Goal: Task Accomplishment & Management: Complete application form

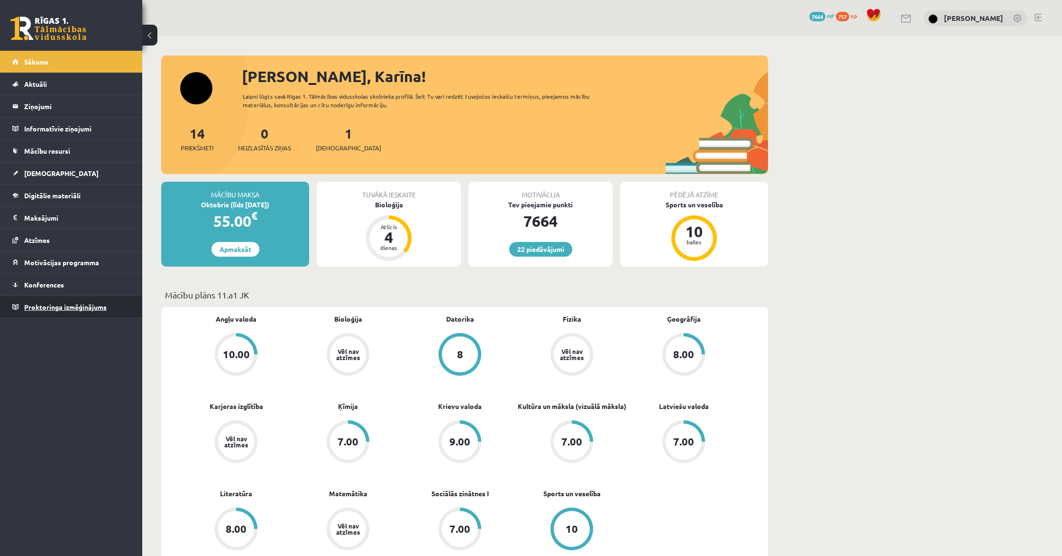
click at [74, 302] on link "Proktoringa izmēģinājums" at bounding box center [71, 307] width 118 height 22
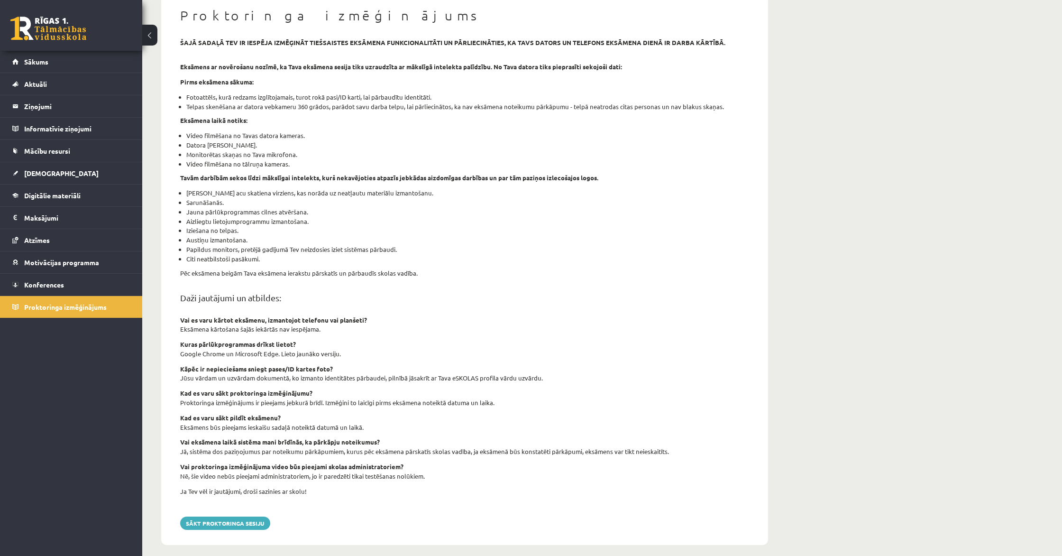
scroll to position [92, 0]
click at [21, 170] on link "[DEMOGRAPHIC_DATA]" at bounding box center [71, 173] width 118 height 22
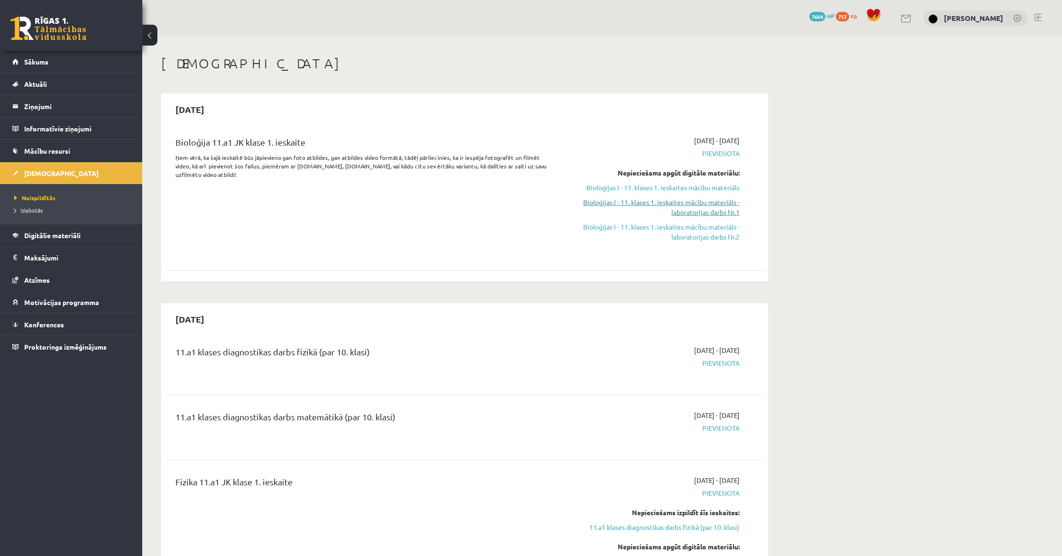
click at [530, 214] on link "Bioloģijas I - 11. klases 1. ieskaites mācību materiāls - laboratorijas darbs N…" at bounding box center [650, 207] width 179 height 20
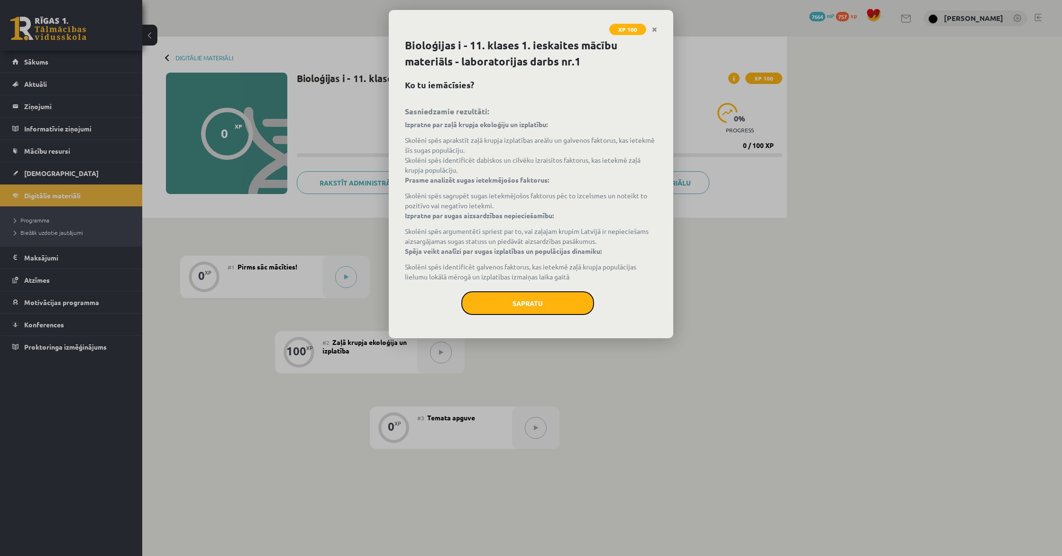
click at [512, 301] on button "Sapratu" at bounding box center [527, 303] width 133 height 24
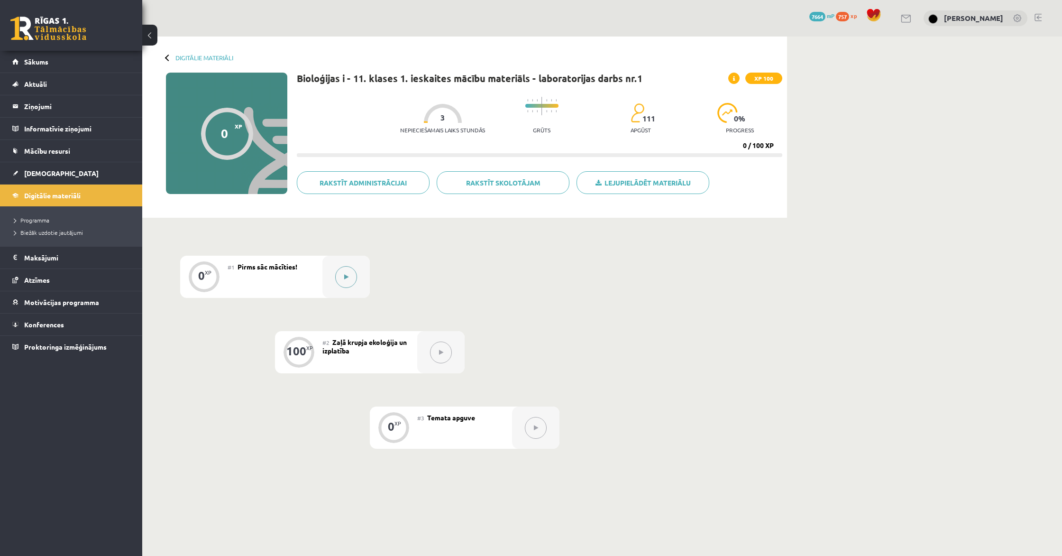
click at [342, 277] on button at bounding box center [346, 277] width 22 height 22
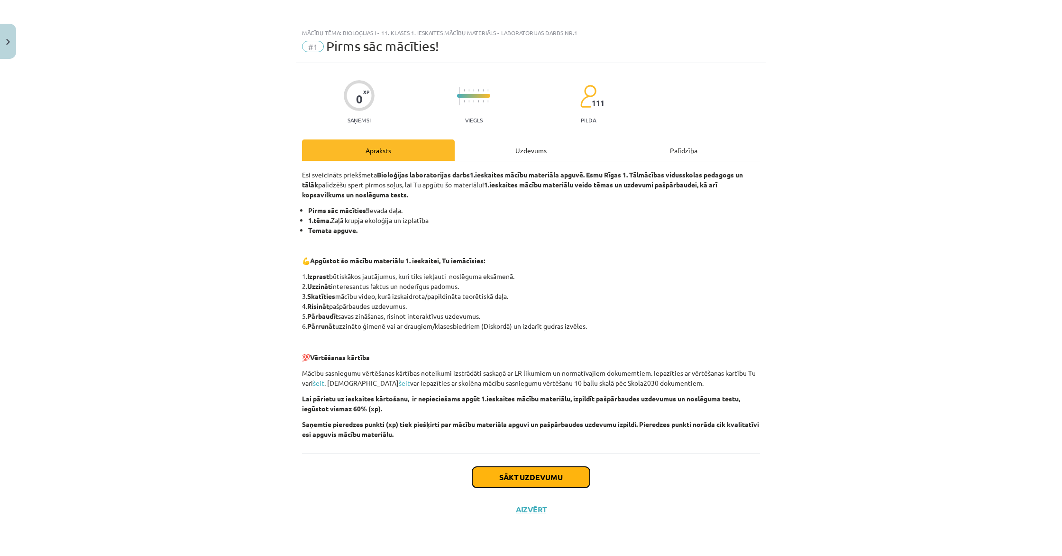
click at [539, 468] on button "Sākt uzdevumu" at bounding box center [531, 476] width 118 height 21
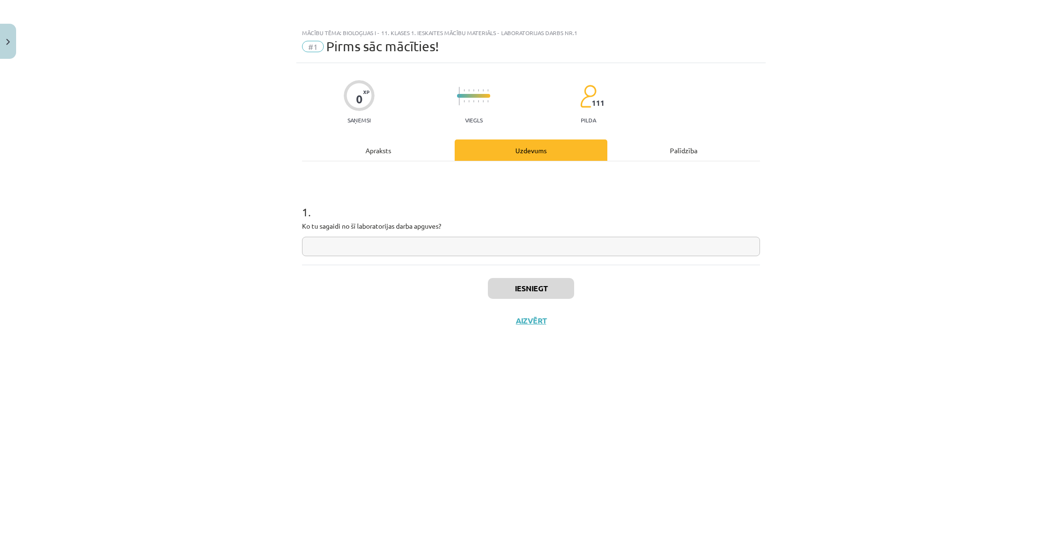
click at [396, 244] on input "text" at bounding box center [531, 246] width 458 height 19
type input "*"
type input "**********"
click at [549, 292] on button "Iesniegt" at bounding box center [531, 288] width 86 height 21
click at [534, 330] on button "Nākamā nodarbība" at bounding box center [530, 327] width 93 height 22
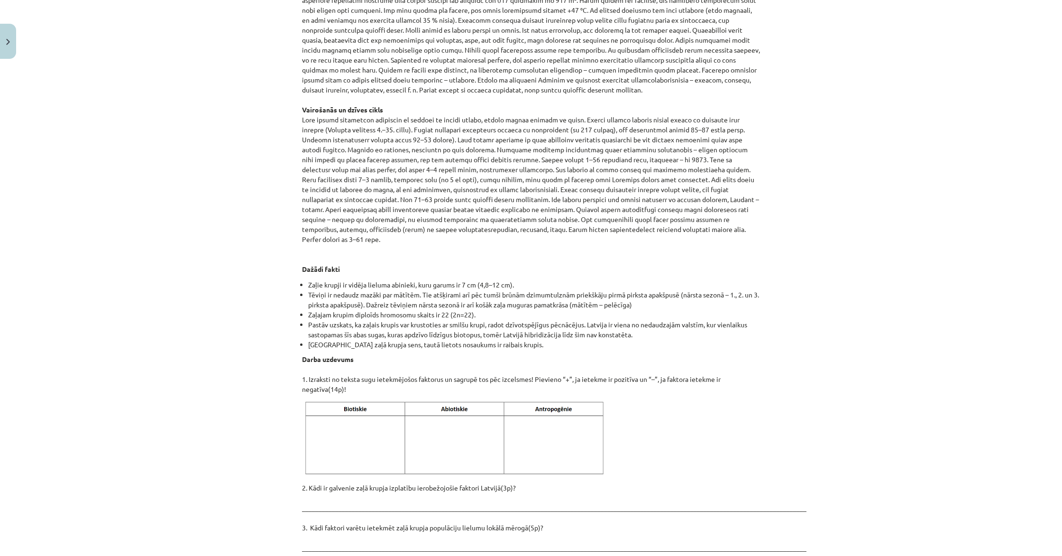
scroll to position [896, 0]
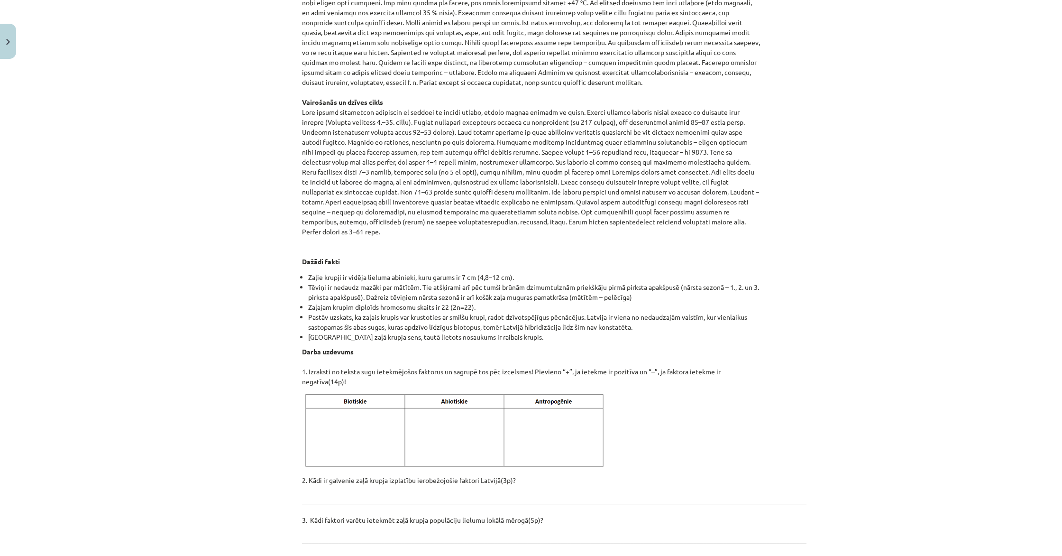
click at [334, 403] on img at bounding box center [456, 430] width 308 height 77
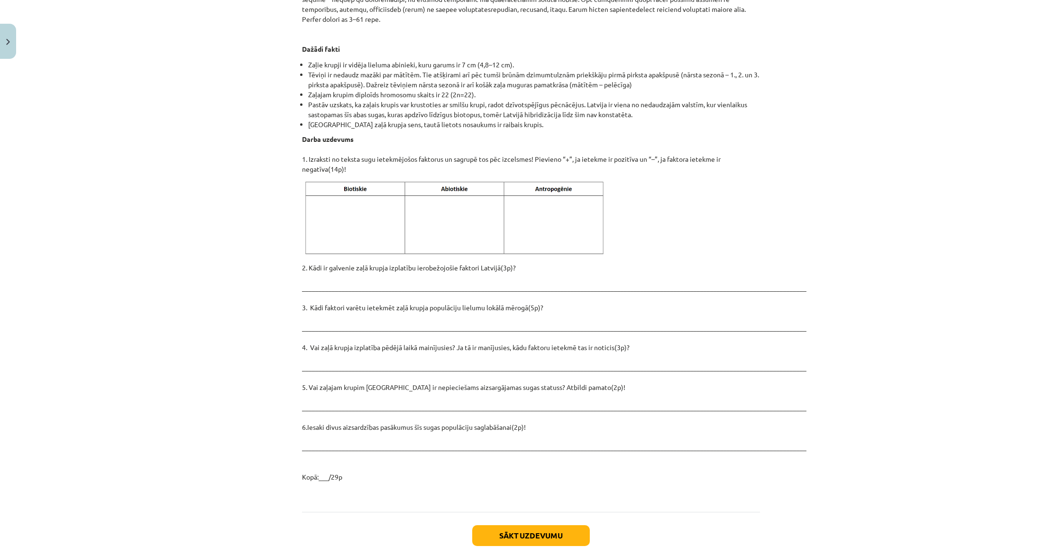
scroll to position [1140, 0]
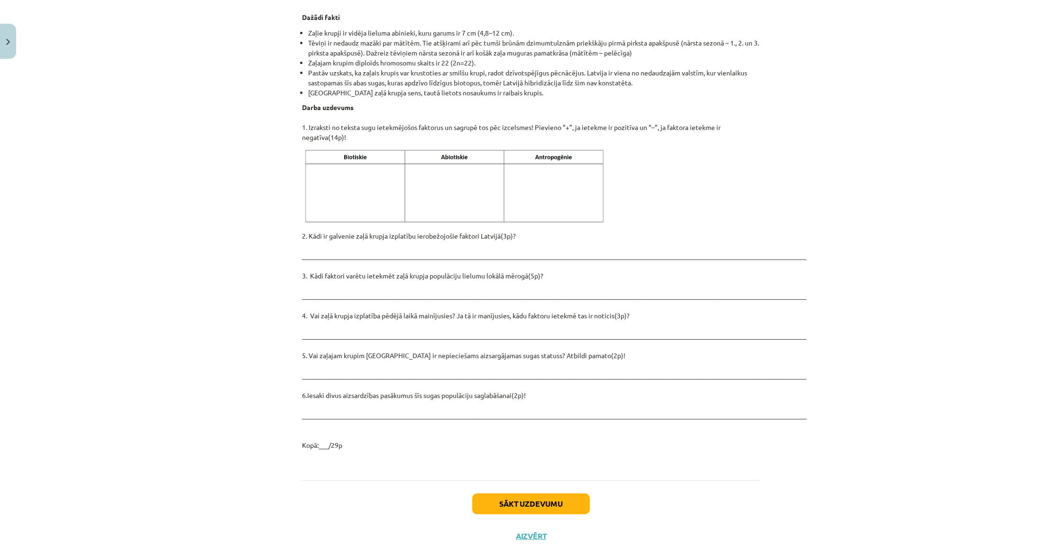
click at [394, 393] on p "2. Kādi ir galvenie zaļā krupja izplatību ierobežojošie faktori Latvijā(3p)? __…" at bounding box center [531, 340] width 458 height 219
click at [366, 387] on p "2. Kādi ir galvenie zaļā krupja izplatību ierobežojošie faktori Latvijā(3p)? __…" at bounding box center [531, 340] width 458 height 219
click at [350, 388] on p "2. Kādi ir galvenie zaļā krupja izplatību ierobežojošie faktori Latvijā(3p)? __…" at bounding box center [531, 340] width 458 height 219
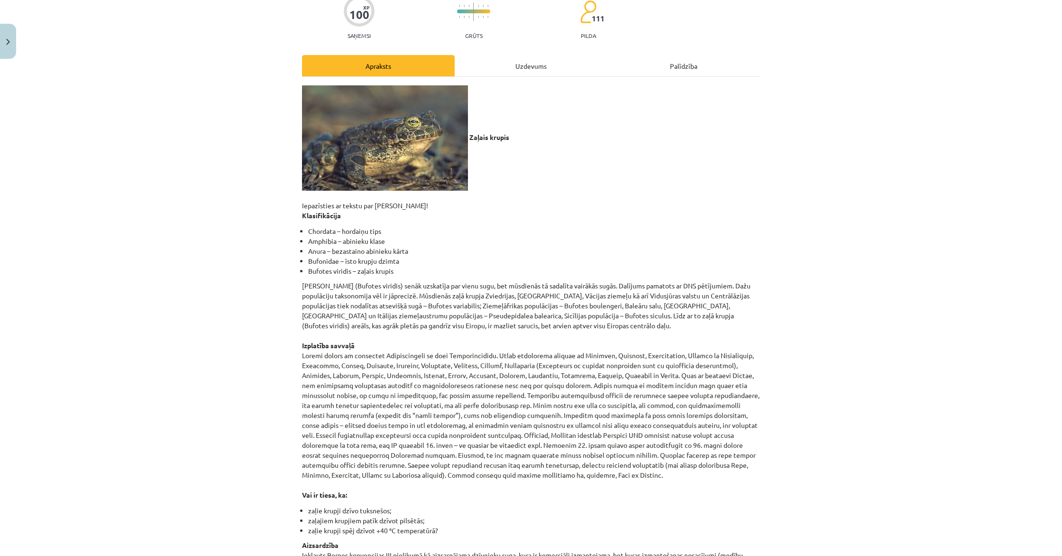
scroll to position [93, 0]
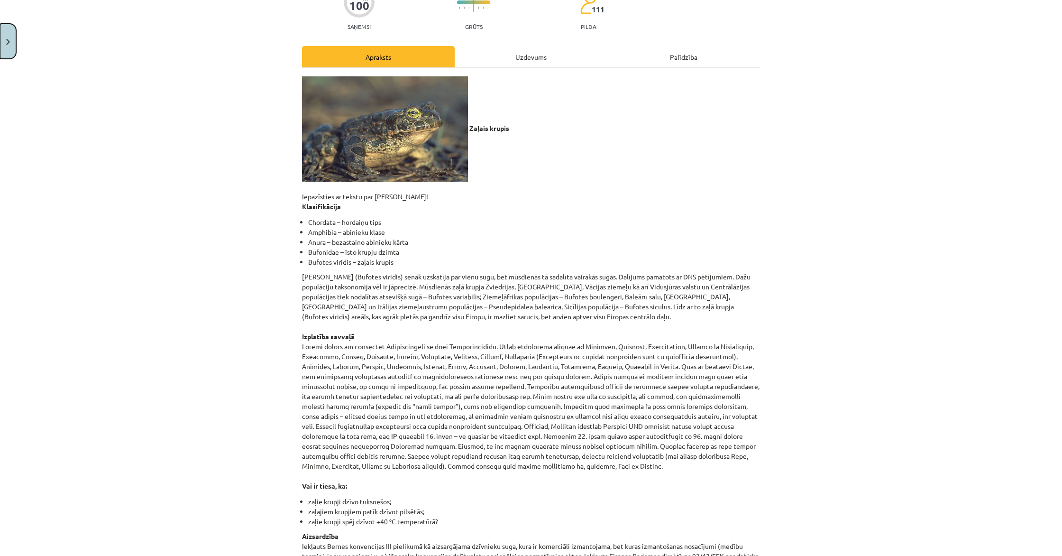
click at [10, 36] on button "Close" at bounding box center [8, 41] width 16 height 35
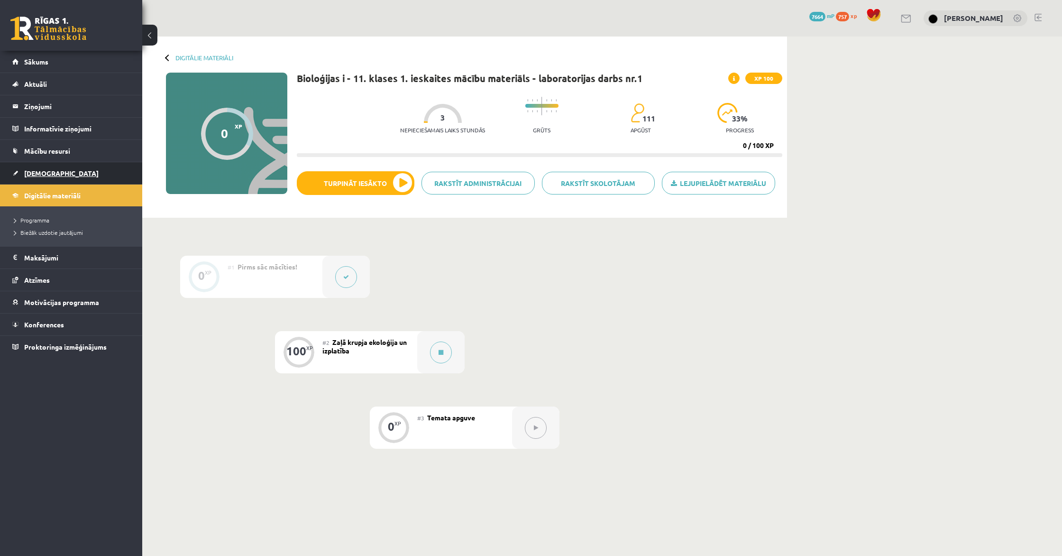
click at [43, 175] on span "[DEMOGRAPHIC_DATA]" at bounding box center [61, 173] width 74 height 9
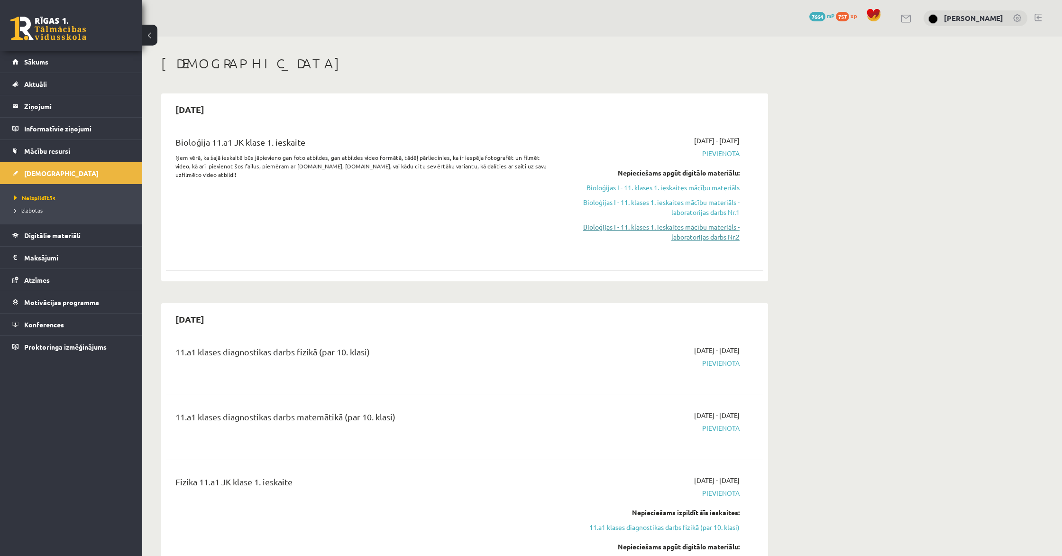
click at [726, 233] on link "Bioloģijas I - 11. klases 1. ieskaites mācību materiāls - laboratorijas darbs N…" at bounding box center [650, 232] width 179 height 20
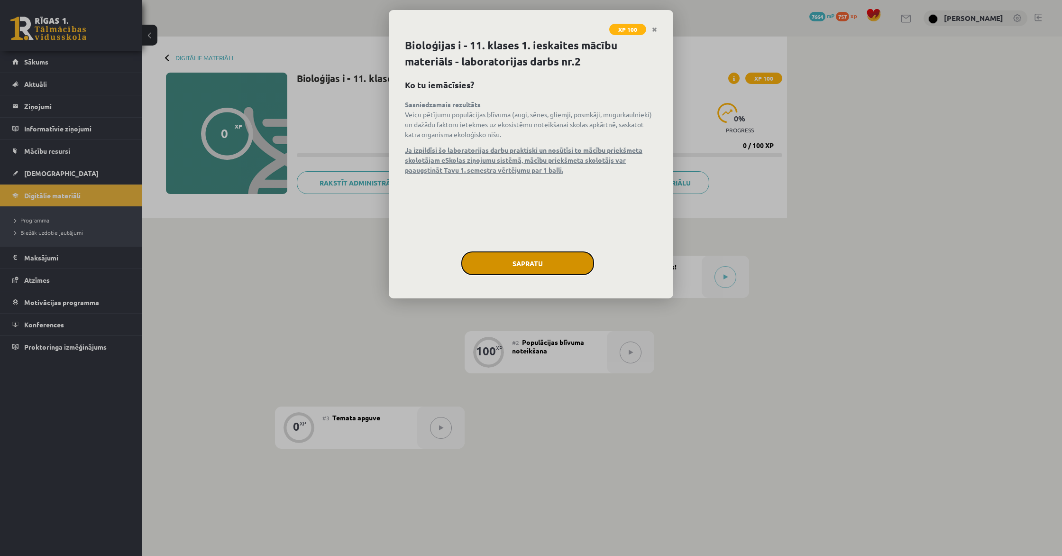
click at [537, 262] on button "Sapratu" at bounding box center [527, 263] width 133 height 24
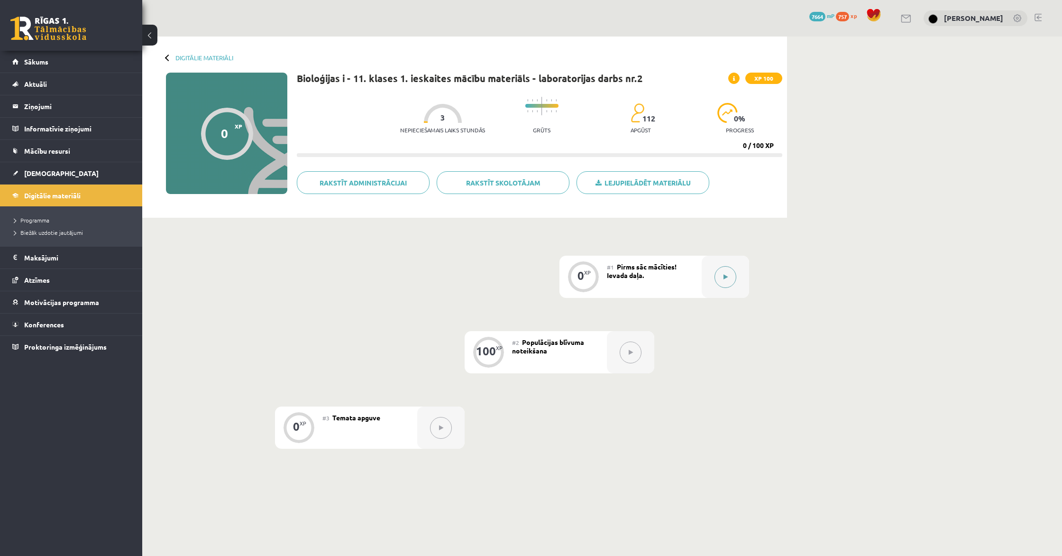
click at [720, 274] on button at bounding box center [725, 277] width 22 height 22
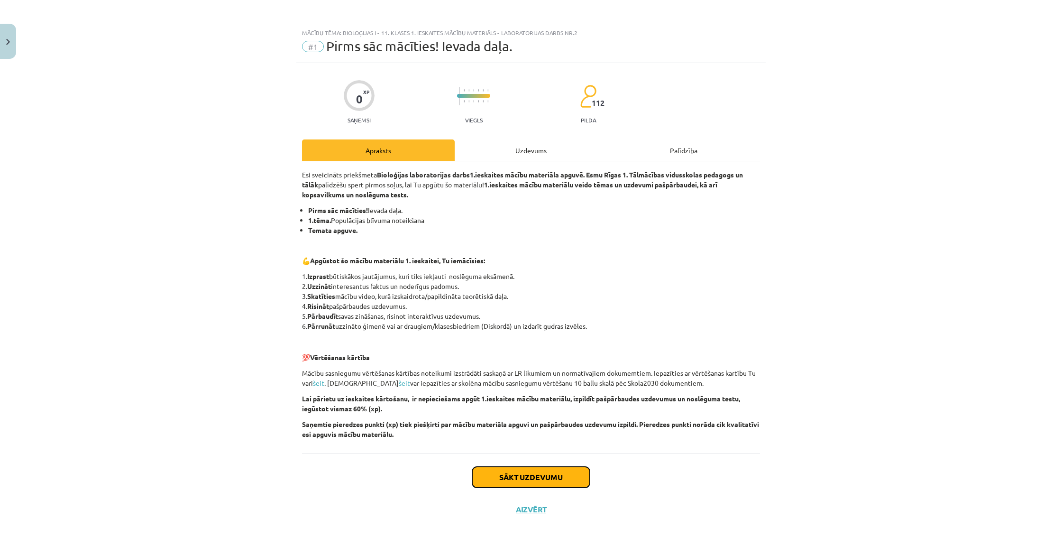
click at [504, 469] on button "Sākt uzdevumu" at bounding box center [531, 476] width 118 height 21
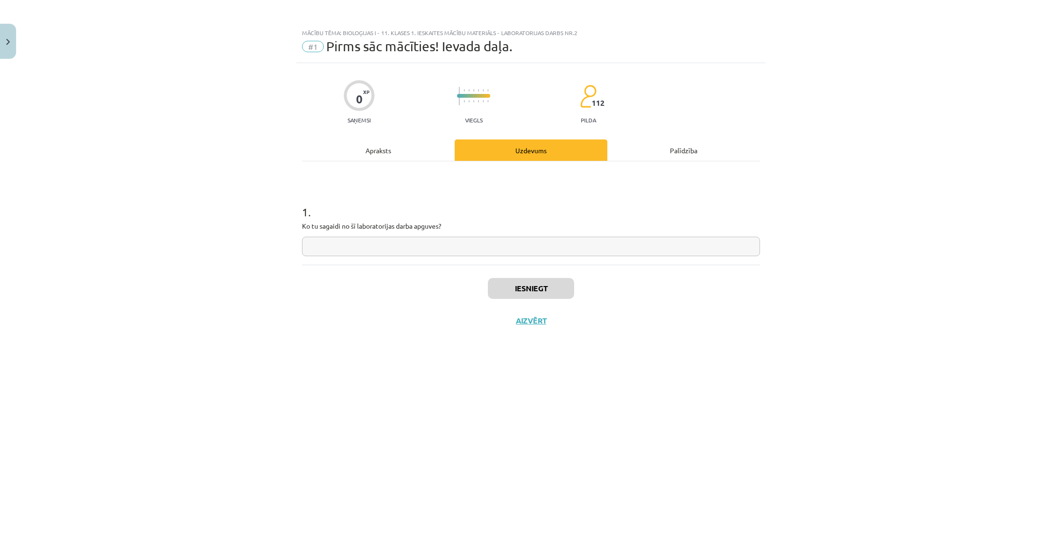
click at [443, 248] on input "text" at bounding box center [531, 246] width 458 height 19
type input "**********"
click at [539, 285] on button "Iesniegt" at bounding box center [531, 288] width 86 height 21
click at [522, 327] on button "Nākamā nodarbība" at bounding box center [530, 327] width 93 height 22
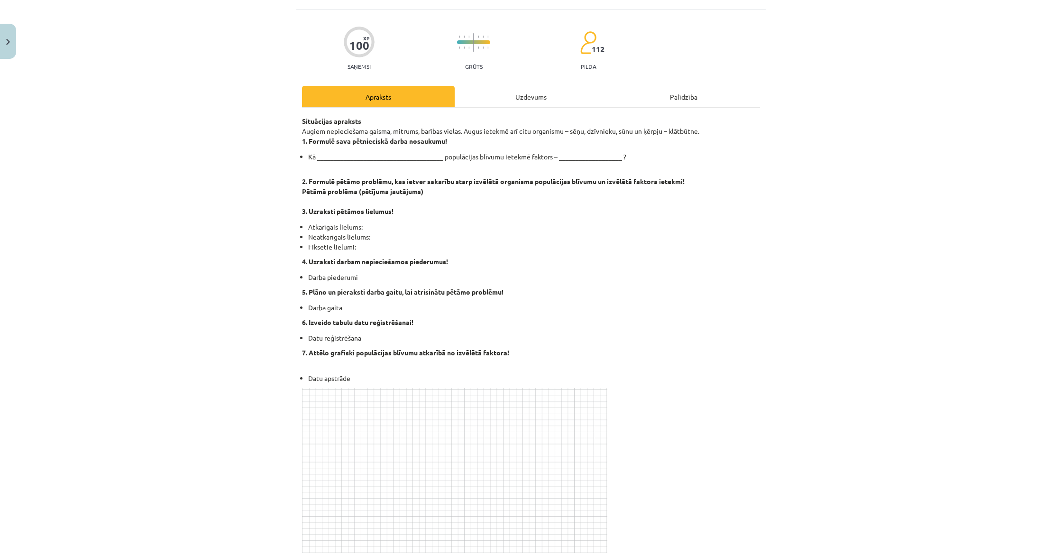
scroll to position [18, 0]
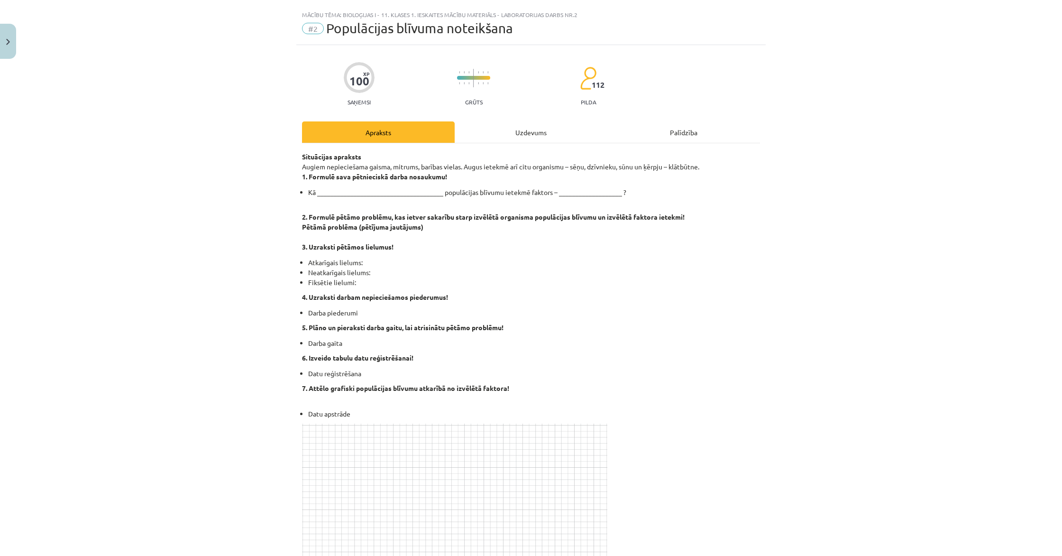
click at [350, 189] on li "Kā ______________________________________ populācijas blīvumu ietekmē faktors –…" at bounding box center [534, 192] width 452 height 10
click at [325, 191] on li "Kā ______________________________________ populācijas blīvumu ietekmē faktors –…" at bounding box center [534, 192] width 452 height 10
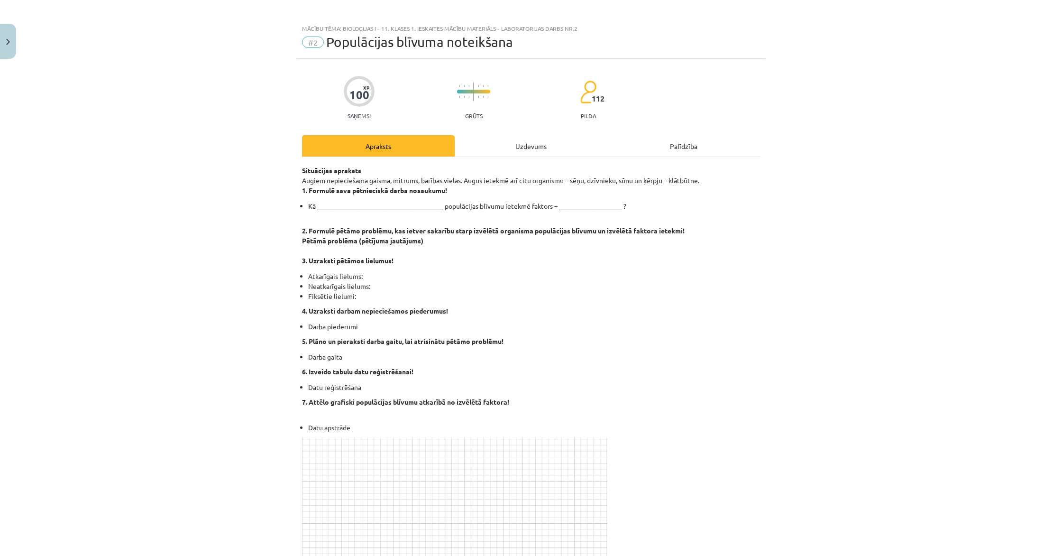
scroll to position [0, 0]
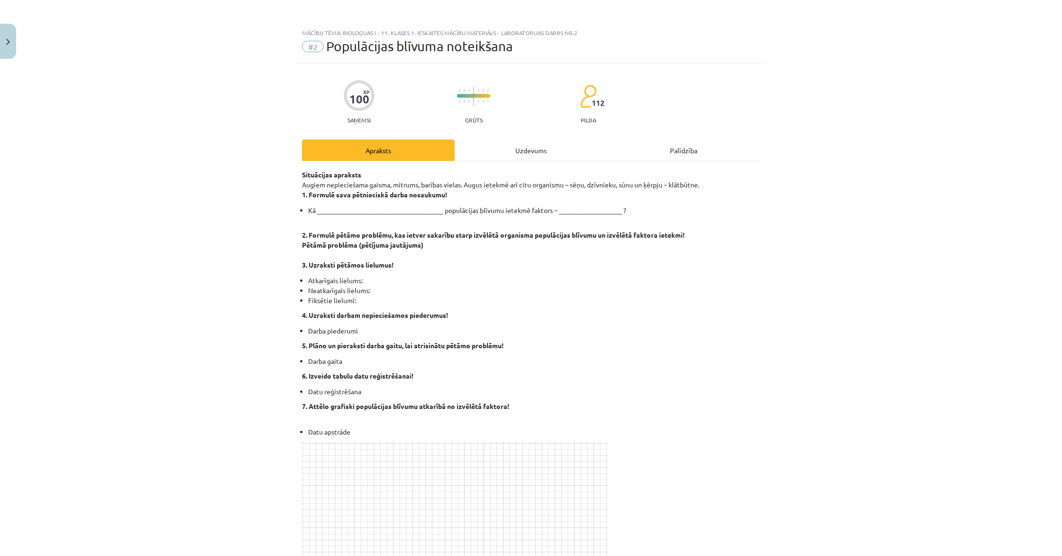
click at [480, 158] on div "Uzdevums" at bounding box center [531, 149] width 153 height 21
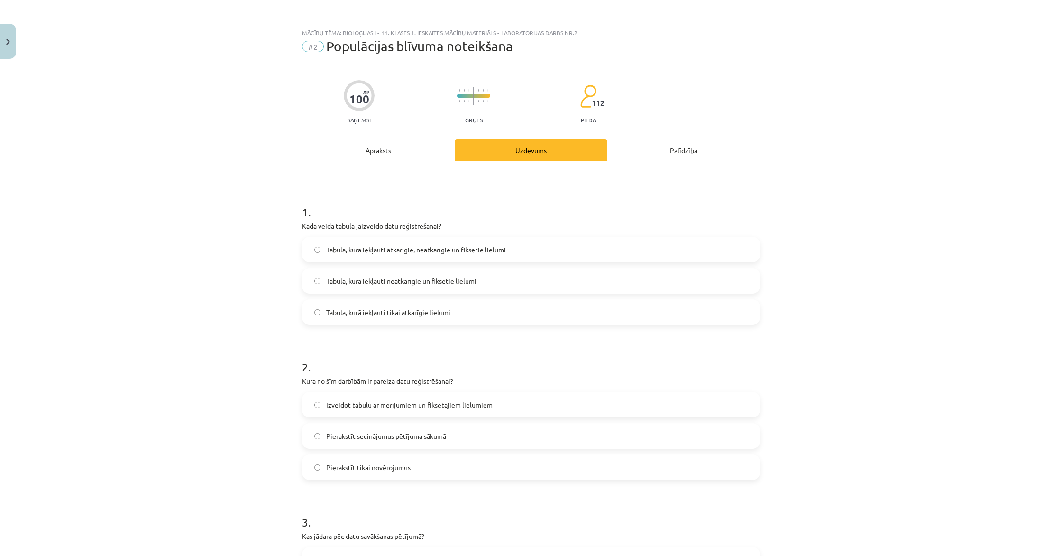
scroll to position [24, 0]
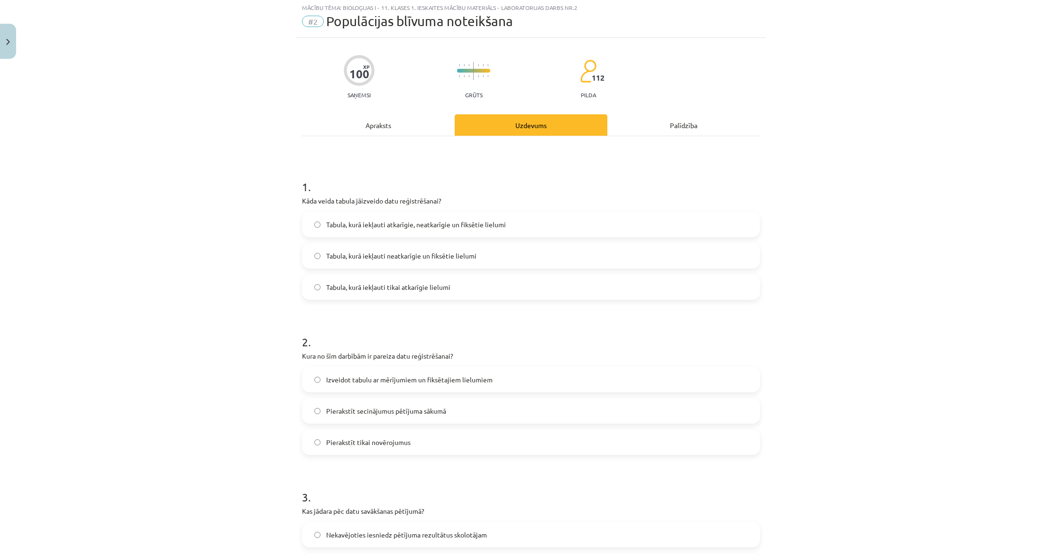
click at [419, 122] on div "Apraksts" at bounding box center [378, 124] width 153 height 21
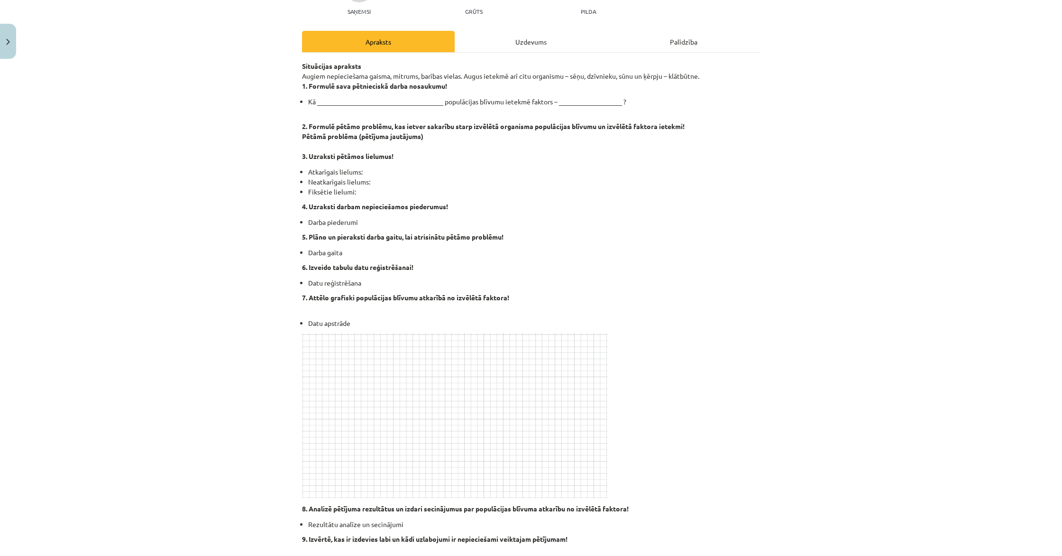
scroll to position [109, 0]
click at [506, 38] on div "Uzdevums" at bounding box center [531, 40] width 153 height 21
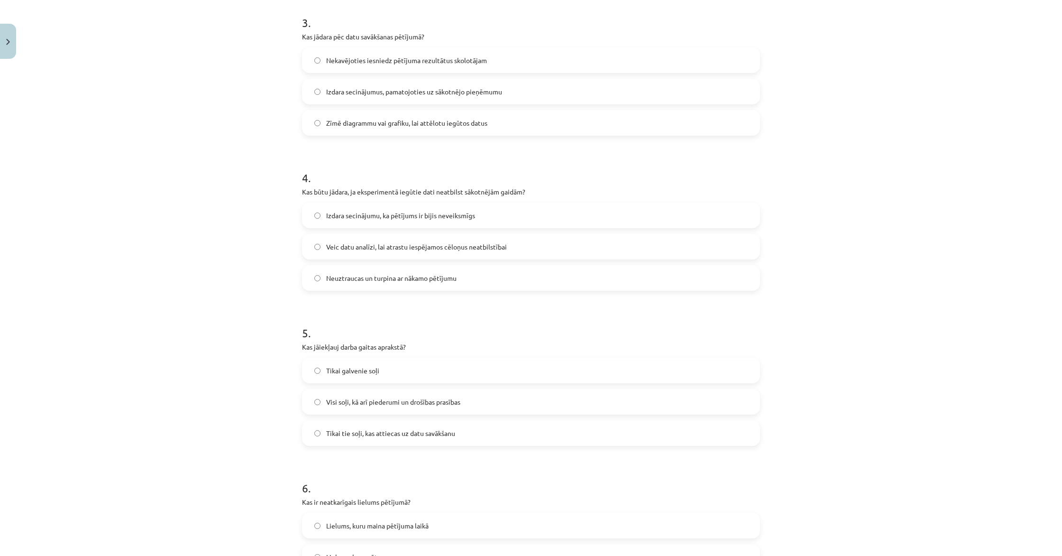
scroll to position [0, 0]
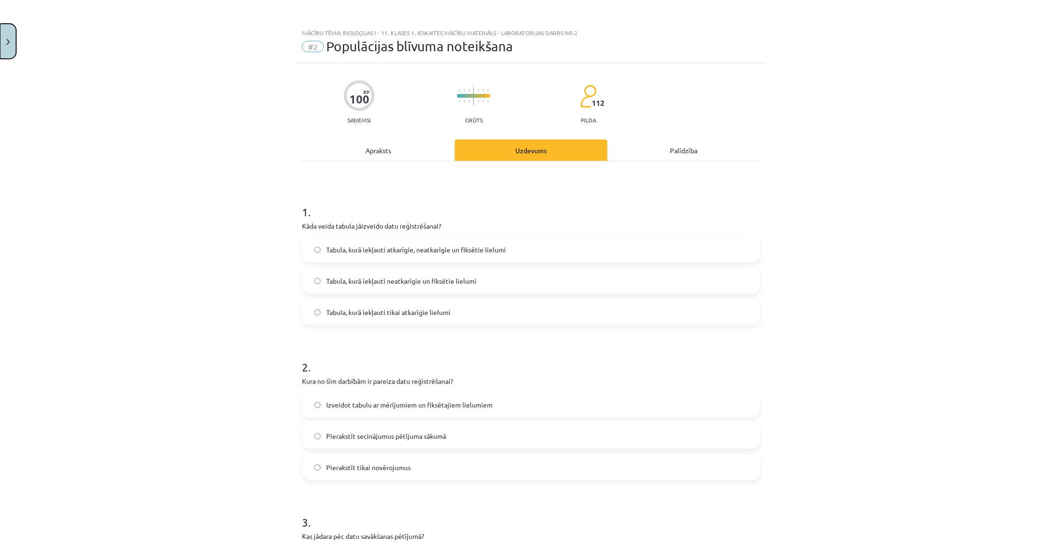
click at [13, 38] on button "Close" at bounding box center [8, 41] width 16 height 35
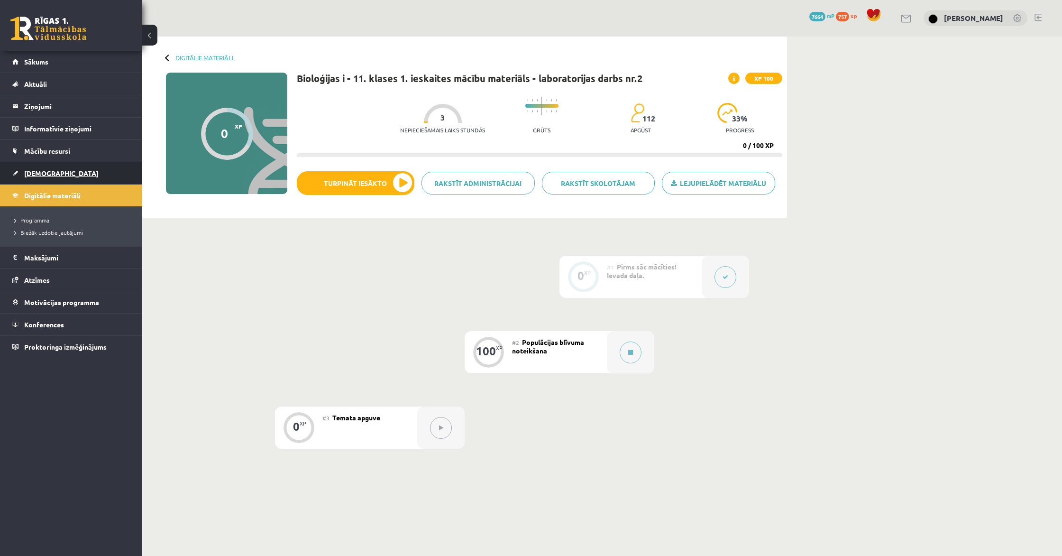
click at [30, 169] on link "[DEMOGRAPHIC_DATA]" at bounding box center [71, 173] width 118 height 22
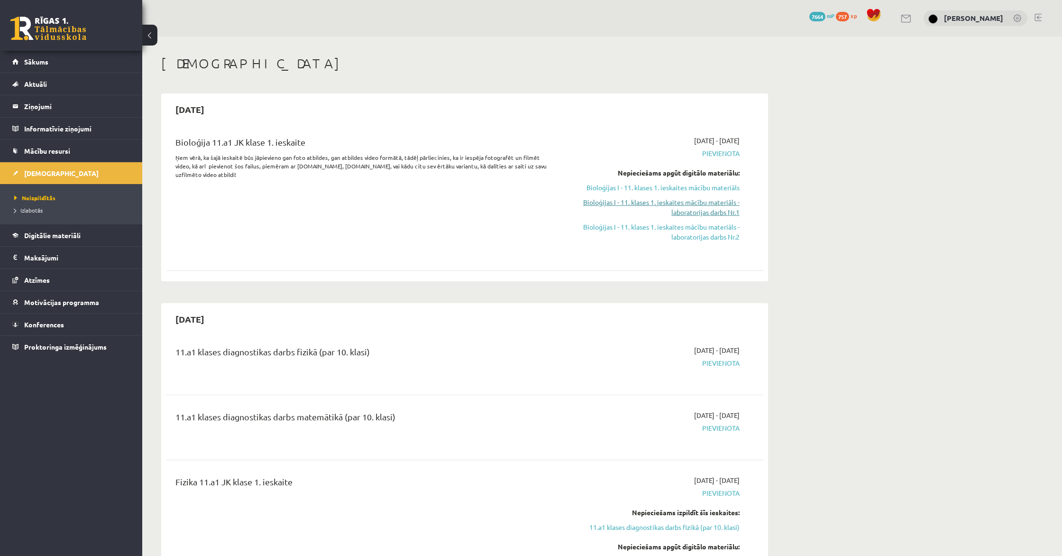
click at [703, 200] on link "Bioloģijas I - 11. klases 1. ieskaites mācību materiāls - laboratorijas darbs N…" at bounding box center [650, 207] width 179 height 20
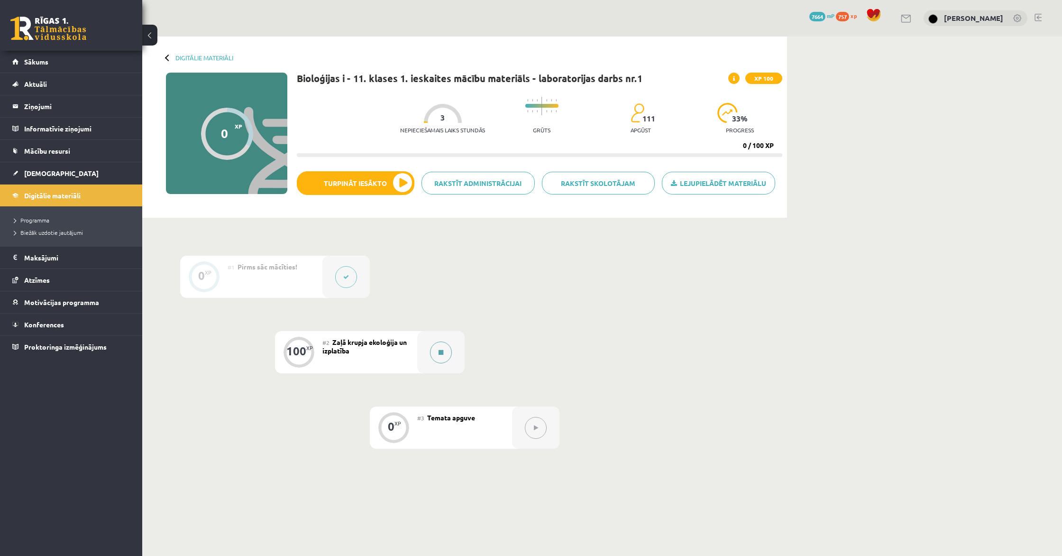
click at [446, 347] on button at bounding box center [441, 352] width 22 height 22
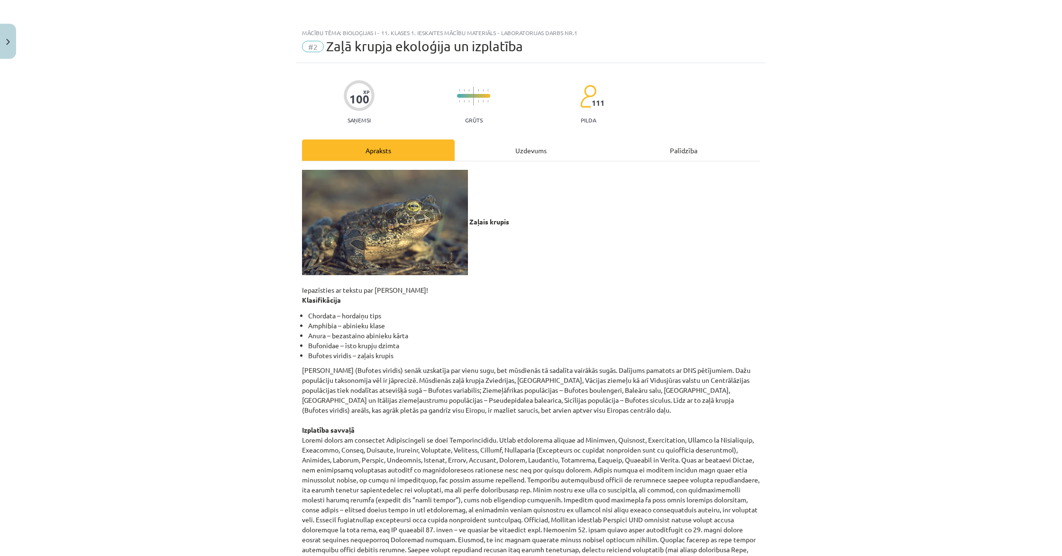
click at [520, 158] on div "Uzdevums" at bounding box center [531, 149] width 153 height 21
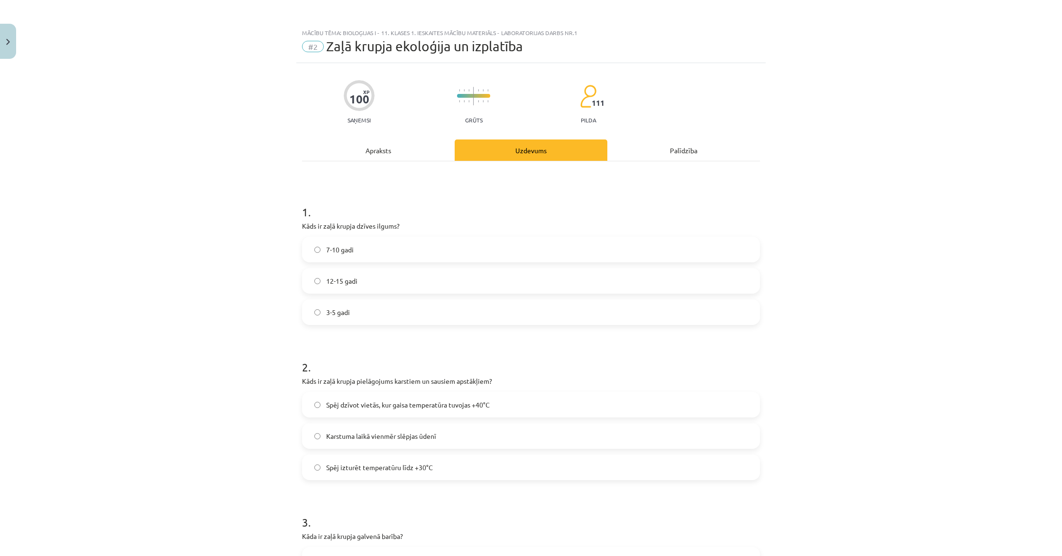
click at [377, 152] on div "Apraksts" at bounding box center [378, 149] width 153 height 21
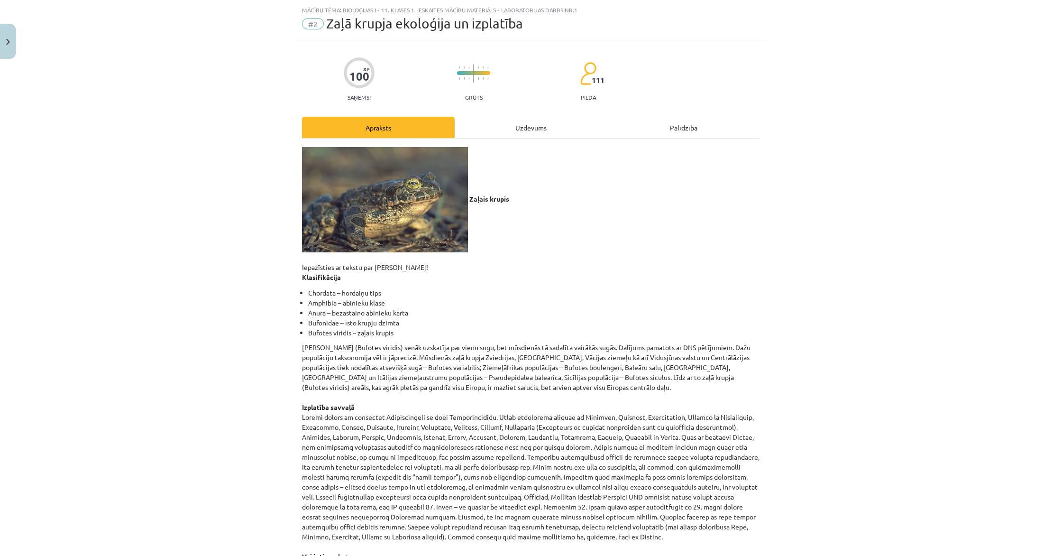
scroll to position [24, 0]
click at [9, 46] on button "Close" at bounding box center [8, 41] width 16 height 35
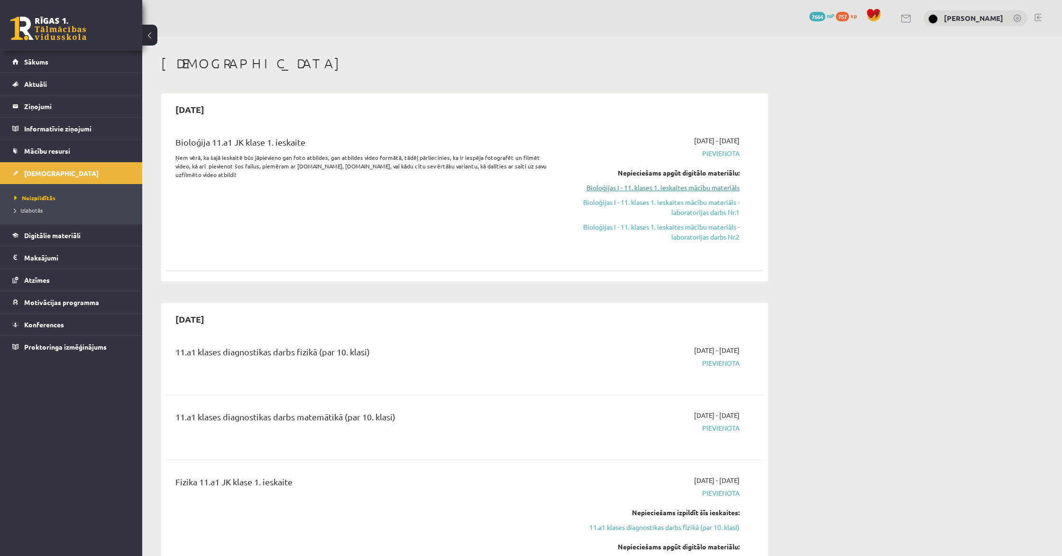
click at [712, 189] on link "Bioloģijas I - 11. klases 1. ieskaites mācību materiāls" at bounding box center [650, 188] width 179 height 10
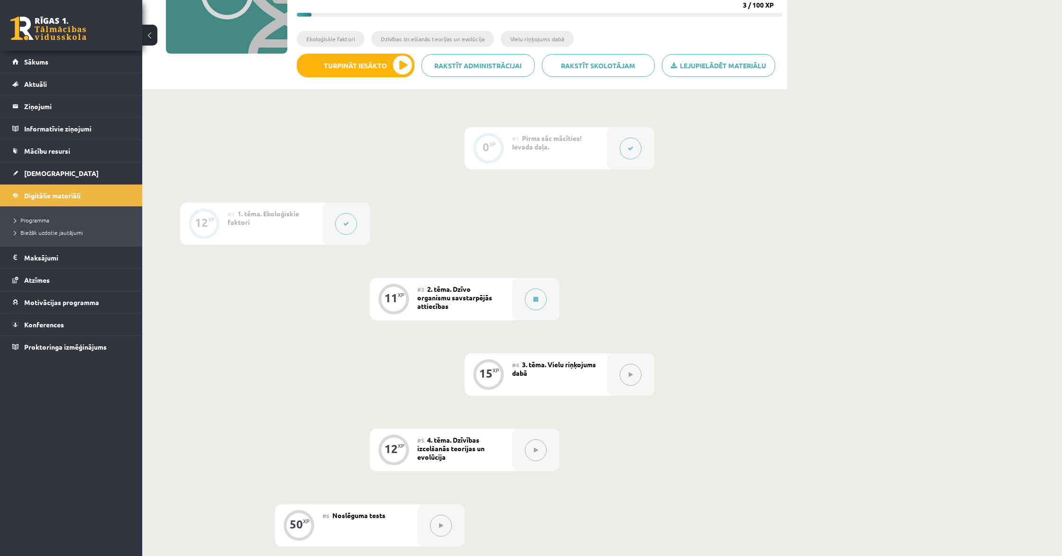
scroll to position [161, 0]
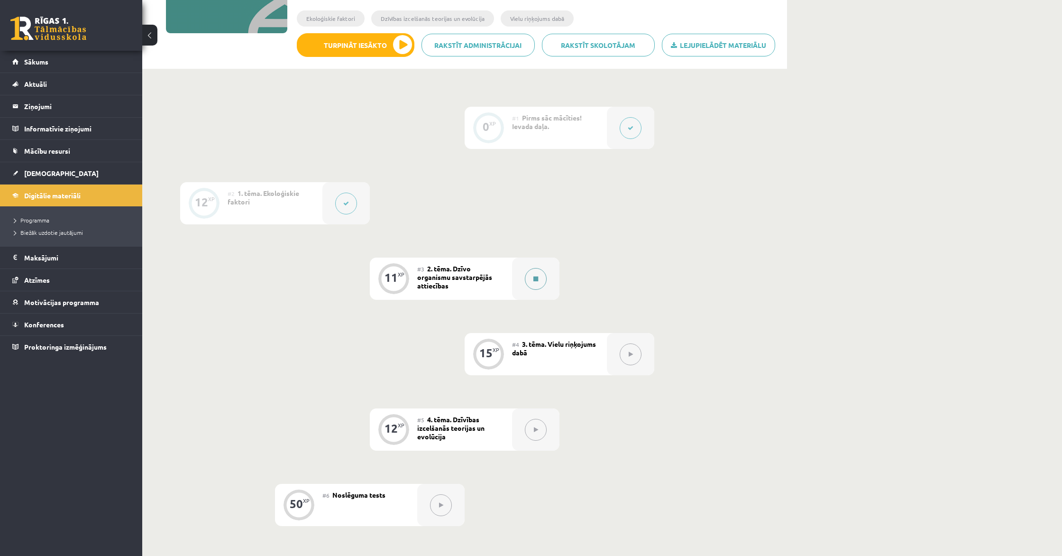
click at [531, 283] on button at bounding box center [536, 279] width 22 height 22
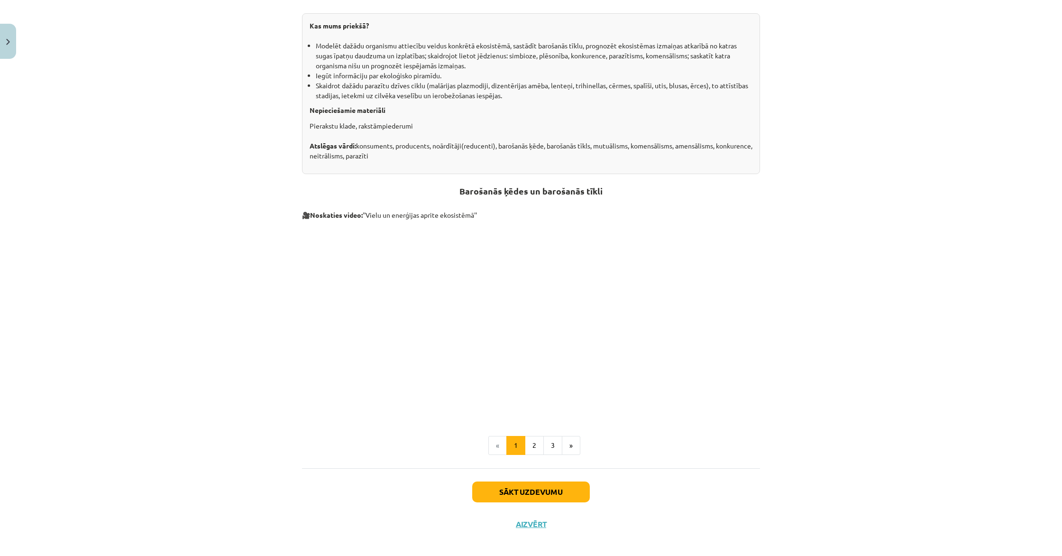
scroll to position [212, 0]
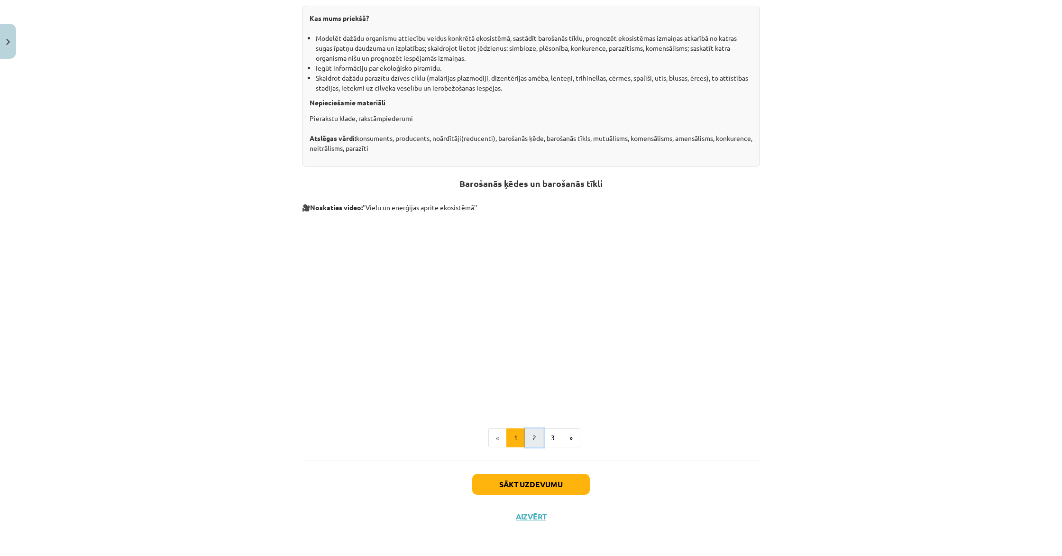
click at [532, 437] on button "2" at bounding box center [534, 437] width 19 height 19
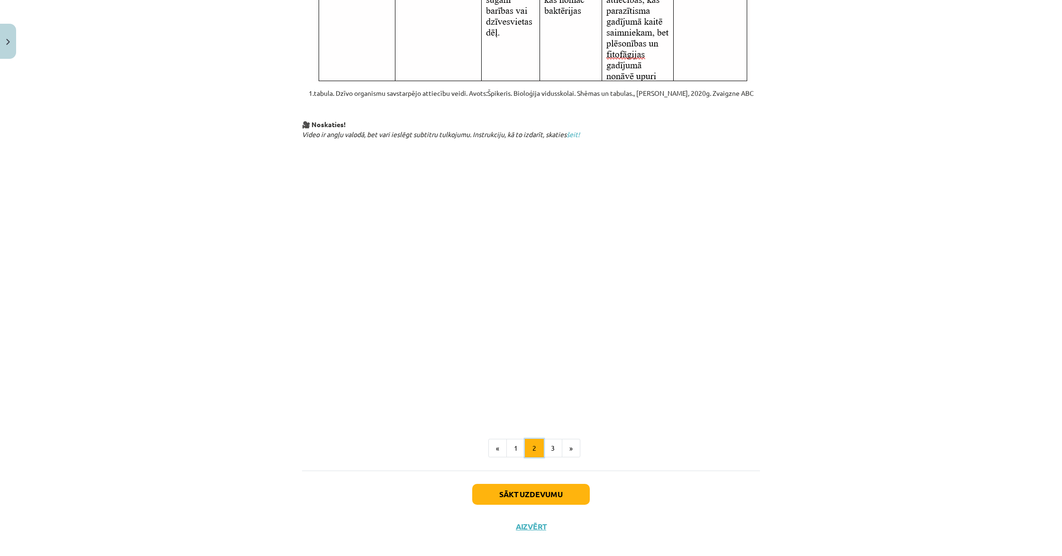
scroll to position [363, 0]
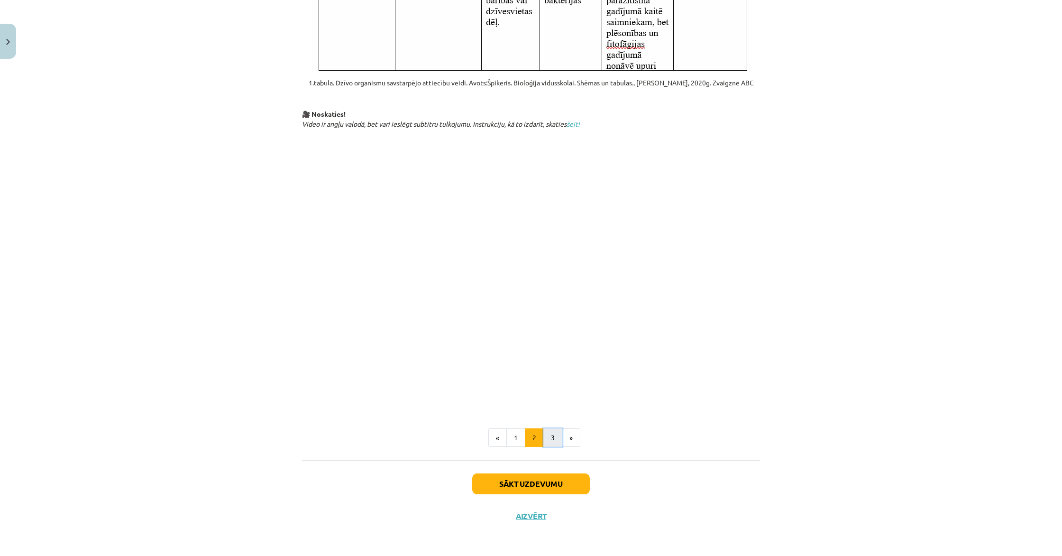
click at [547, 433] on button "3" at bounding box center [552, 437] width 19 height 19
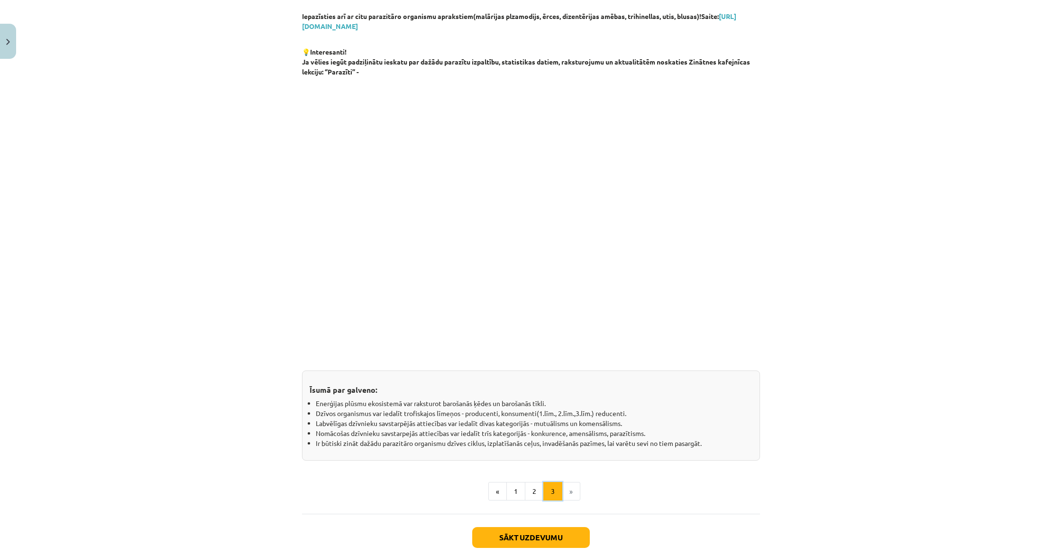
scroll to position [608, 0]
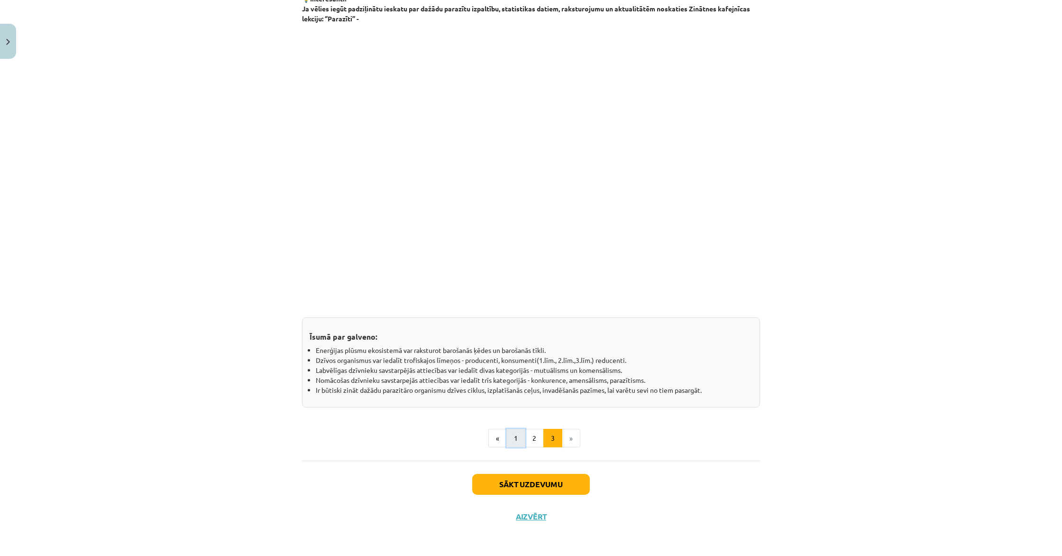
click at [507, 431] on button "1" at bounding box center [515, 438] width 19 height 19
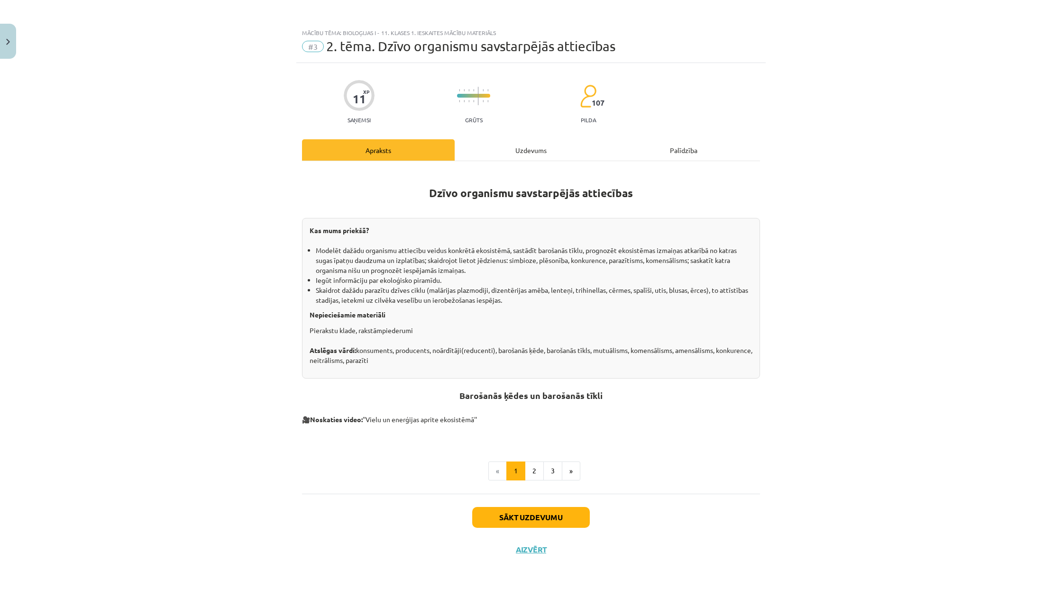
scroll to position [0, 0]
